Goal: Information Seeking & Learning: Learn about a topic

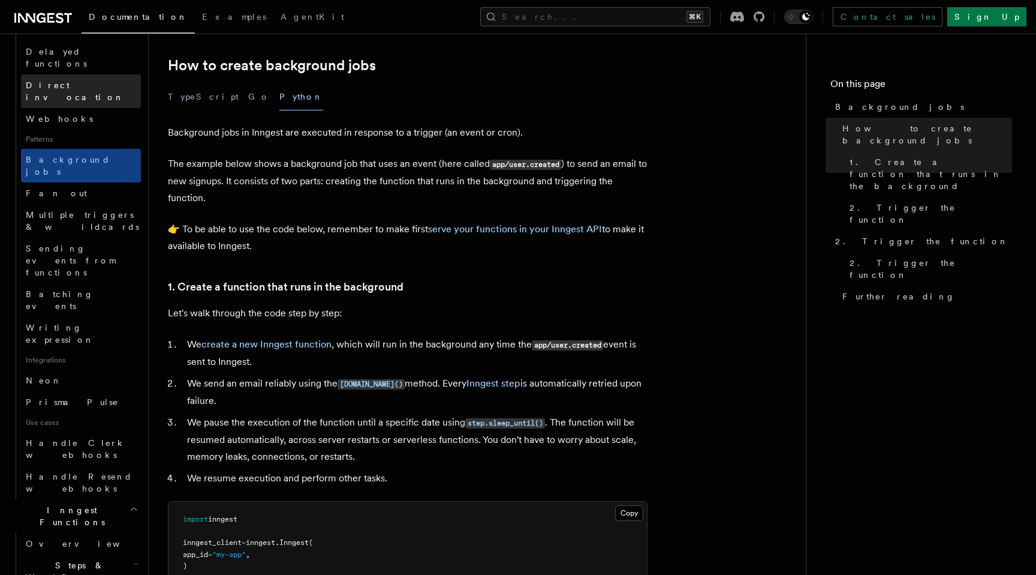
scroll to position [475, 0]
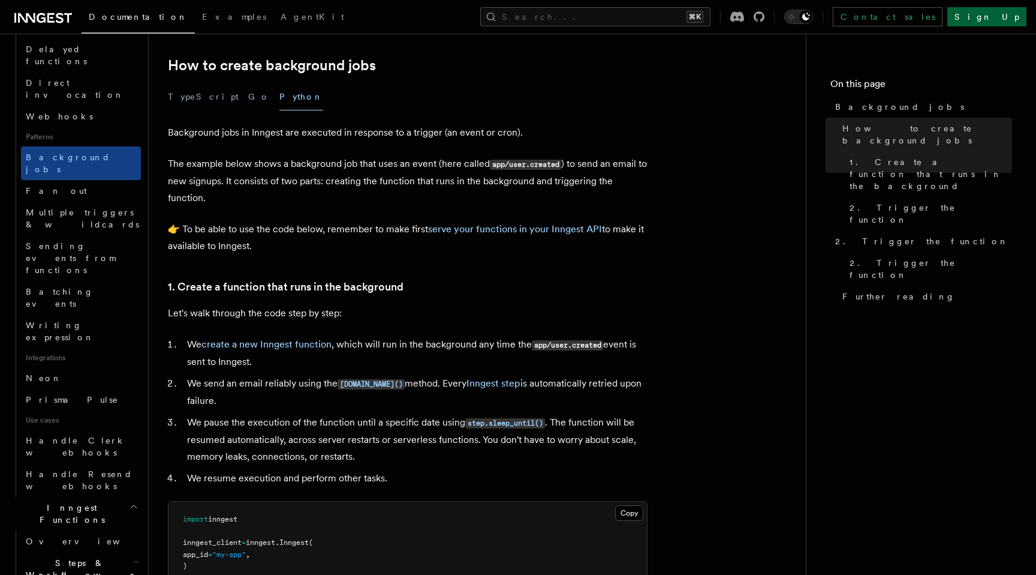
click at [1004, 23] on link "Sign Up" at bounding box center [987, 16] width 79 height 19
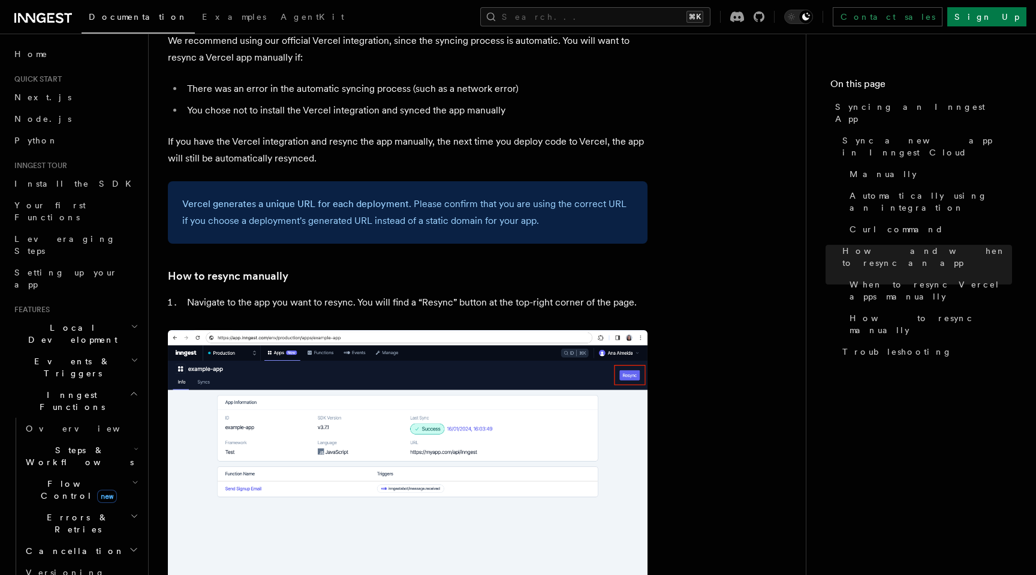
scroll to position [1621, 0]
